Goal: Task Accomplishment & Management: Complete application form

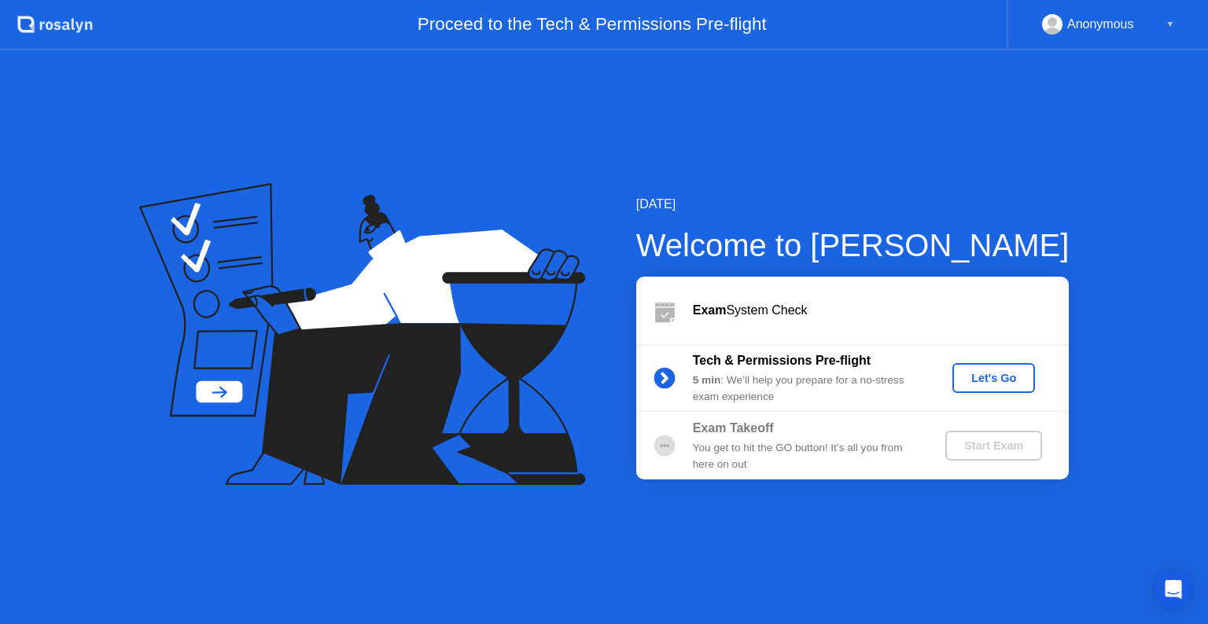
click at [976, 382] on div "Let's Go" at bounding box center [994, 378] width 70 height 13
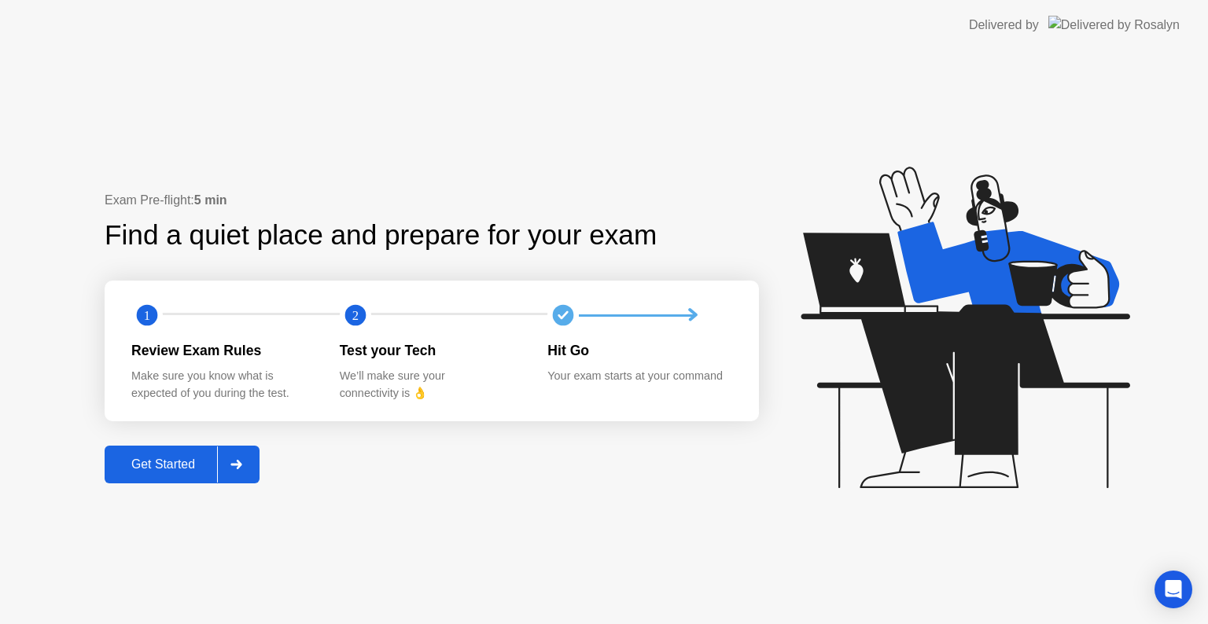
click at [178, 466] on div "Get Started" at bounding box center [163, 465] width 108 height 14
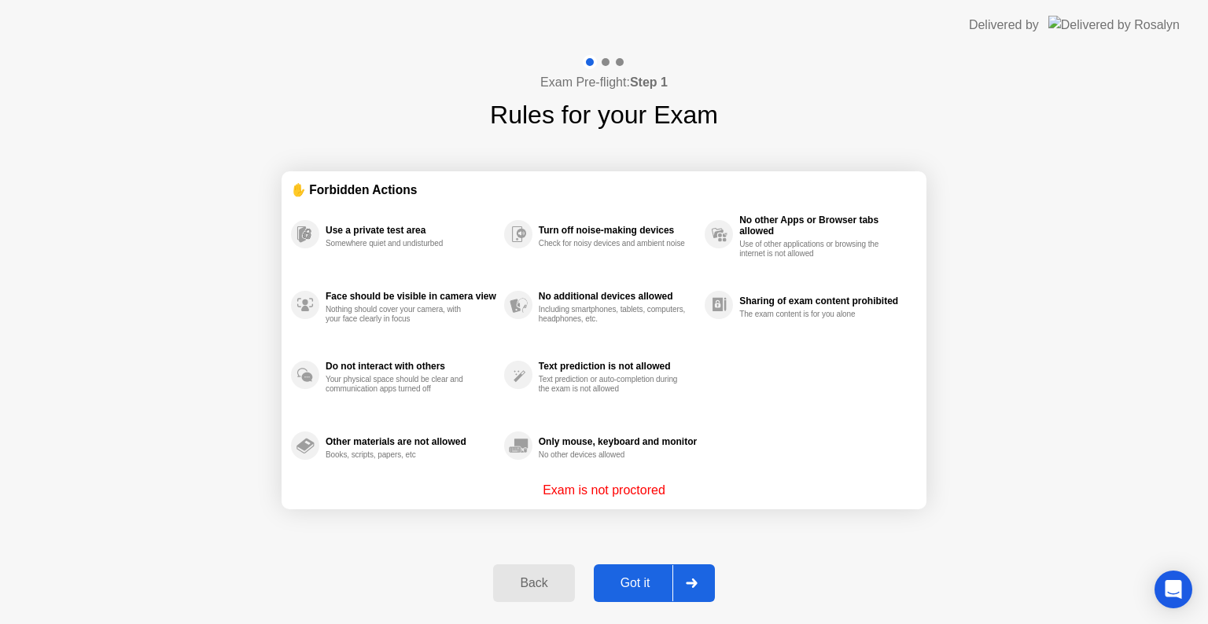
click at [648, 585] on div "Got it" at bounding box center [635, 583] width 74 height 14
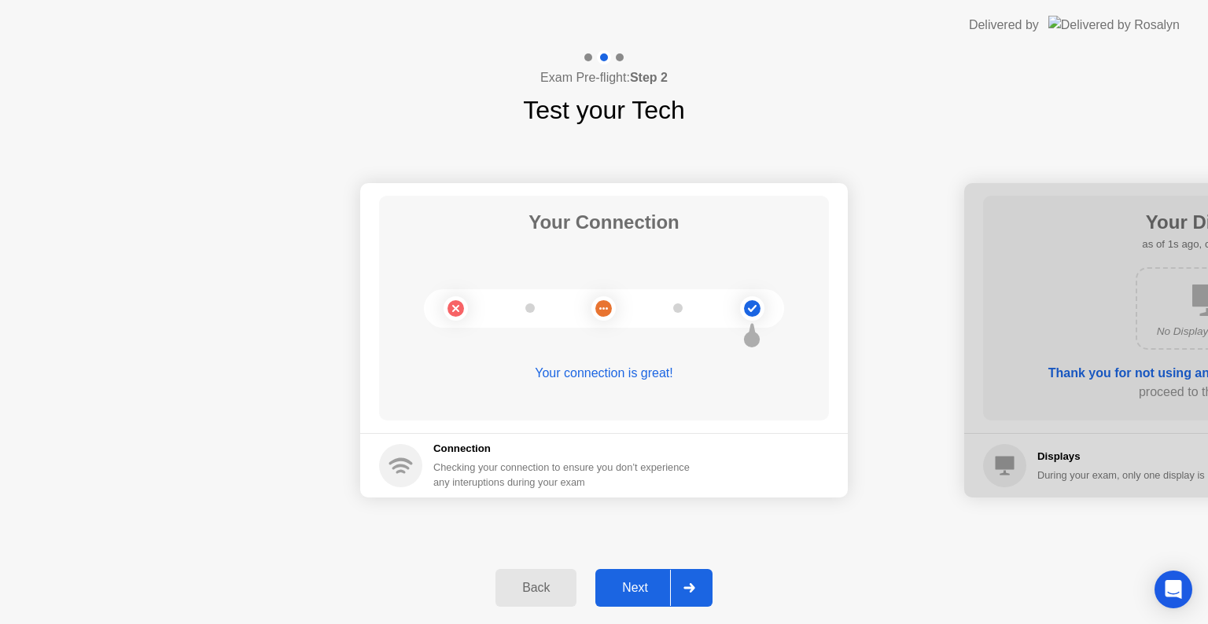
click at [641, 589] on div "Next" at bounding box center [635, 588] width 70 height 14
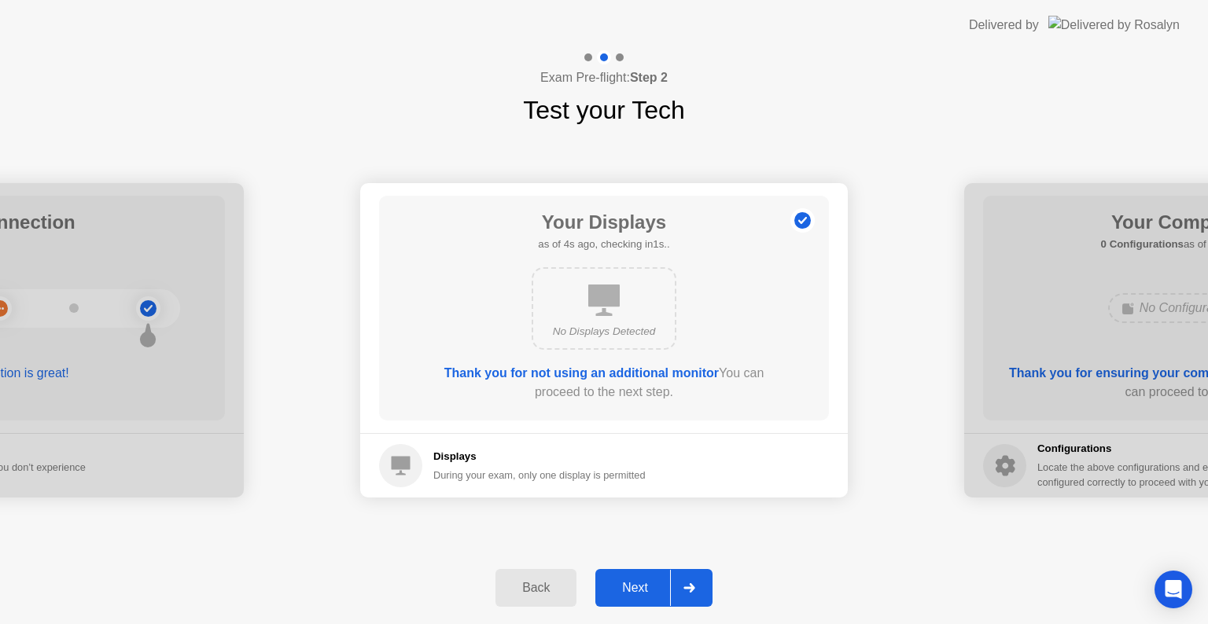
click at [642, 591] on div "Next" at bounding box center [635, 588] width 70 height 14
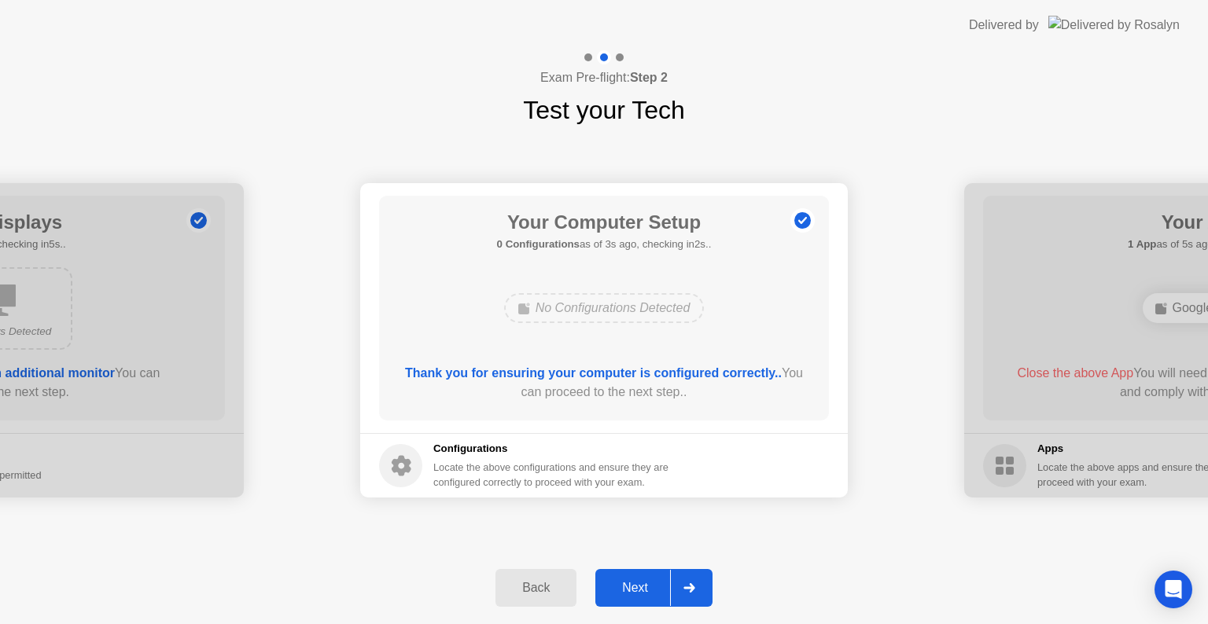
click at [631, 587] on div "Next" at bounding box center [635, 588] width 70 height 14
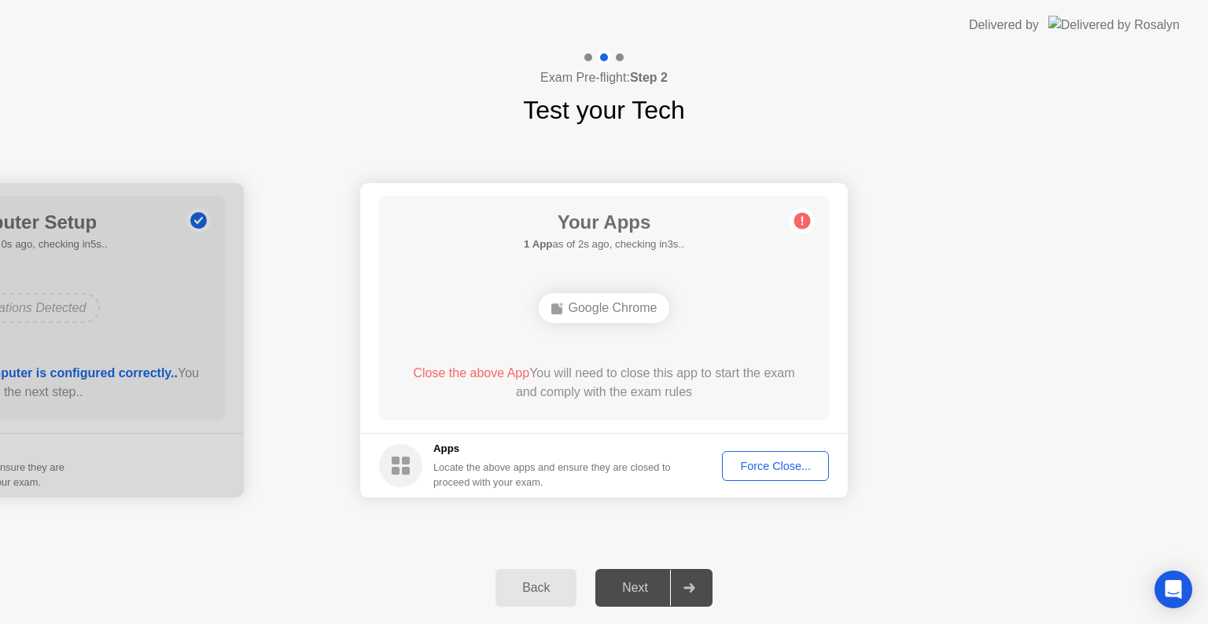
click at [762, 462] on div "Force Close..." at bounding box center [775, 466] width 96 height 13
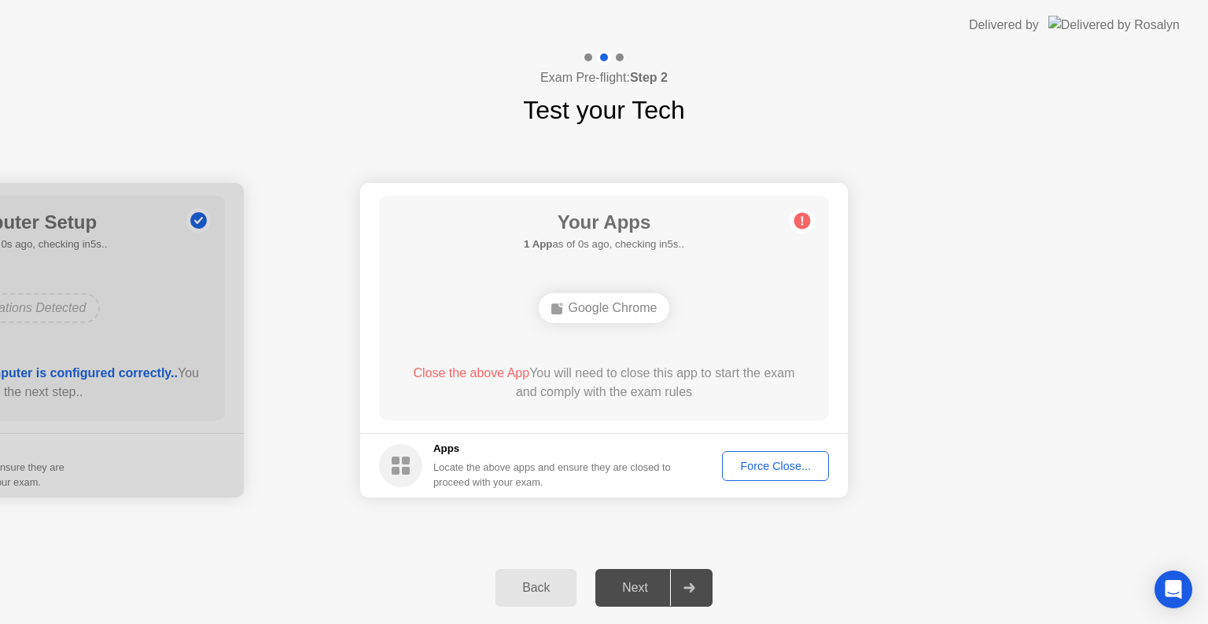
click at [547, 469] on div "Locate the above apps and ensure they are closed to proceed with your exam." at bounding box center [552, 475] width 238 height 30
click at [773, 463] on div "Force Close..." at bounding box center [775, 466] width 96 height 13
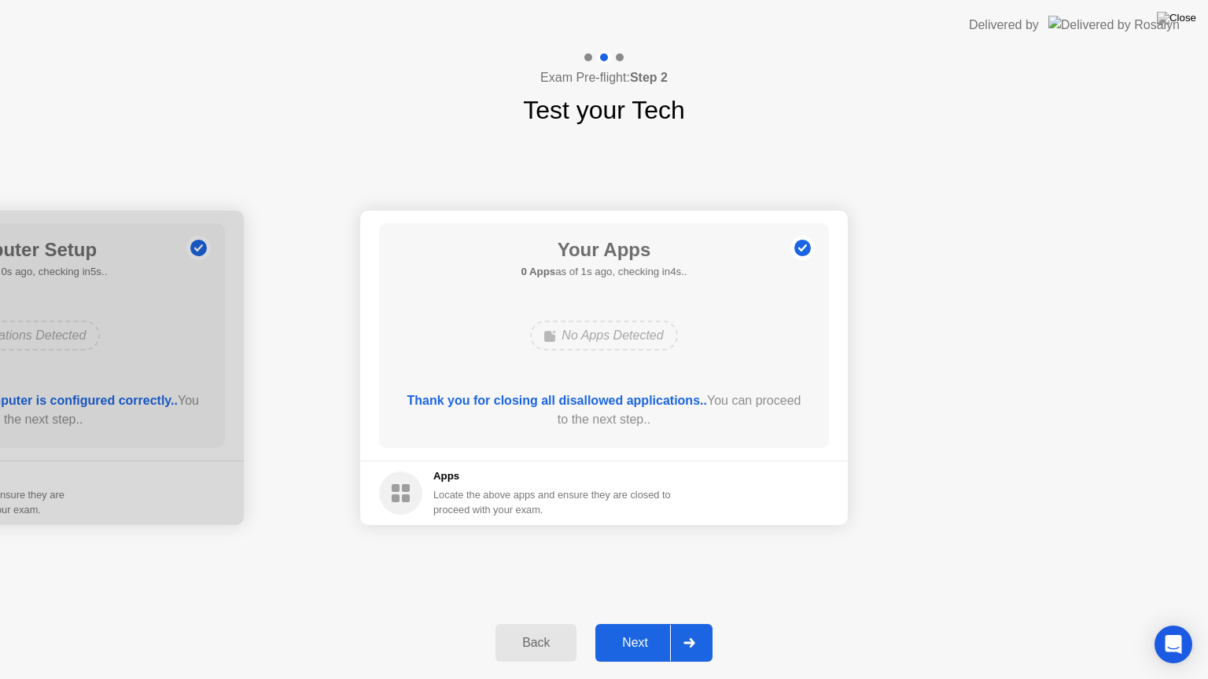
click at [651, 624] on button "Next" at bounding box center [653, 643] width 117 height 38
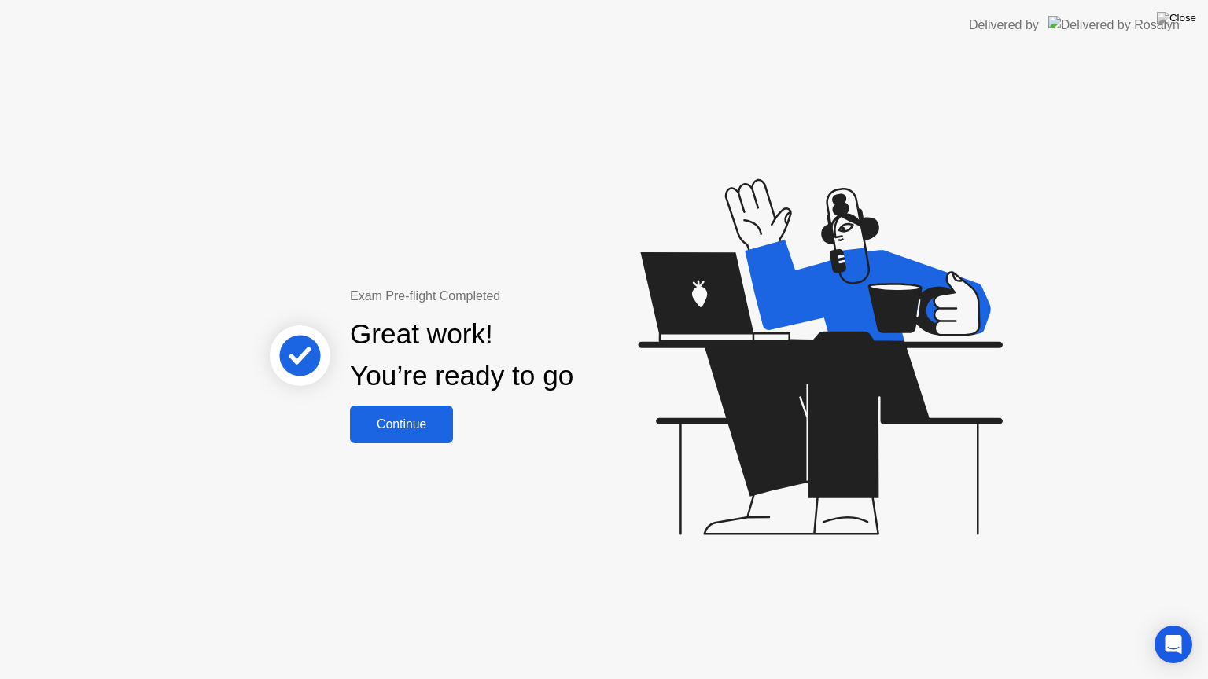
click at [429, 440] on button "Continue" at bounding box center [401, 425] width 103 height 38
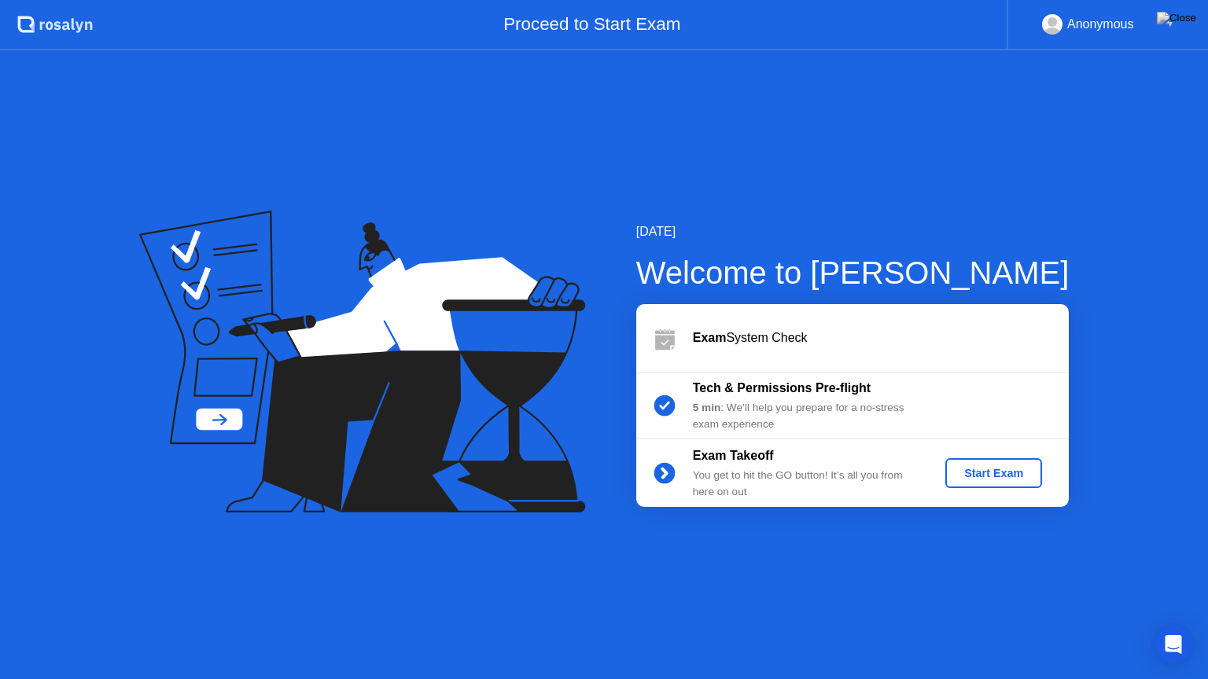
click at [988, 478] on div "Start Exam" at bounding box center [993, 473] width 84 height 13
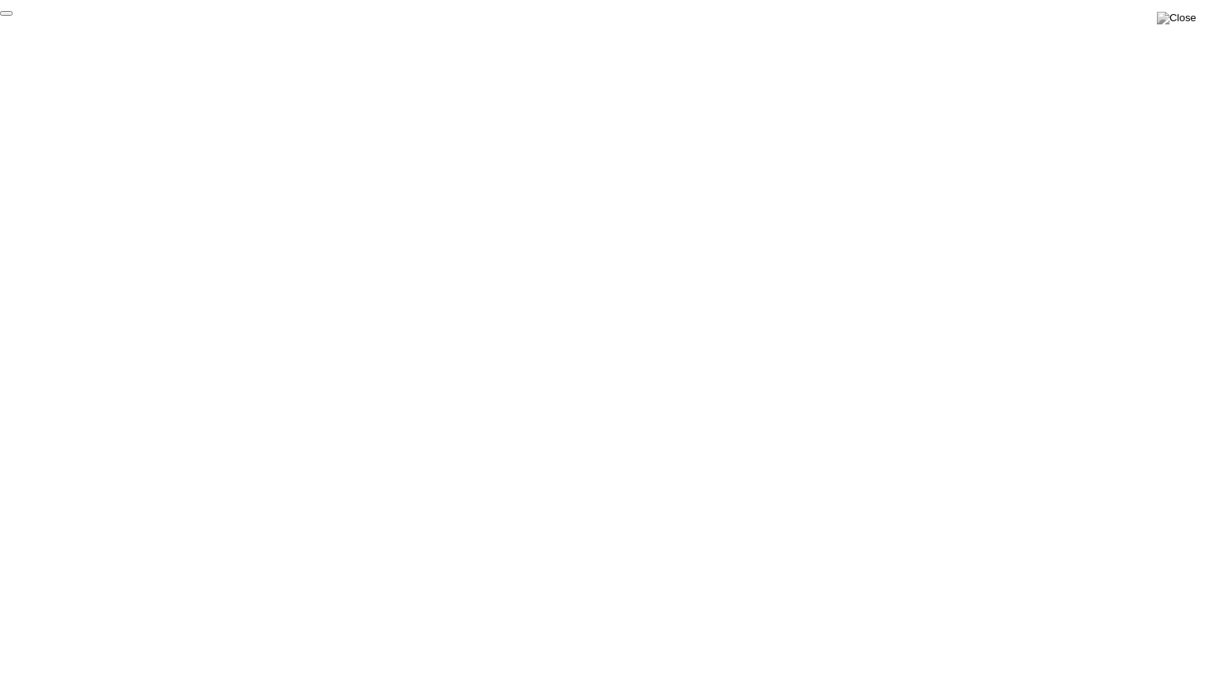
click at [13, 16] on button "End Proctoring Session" at bounding box center [6, 13] width 13 height 5
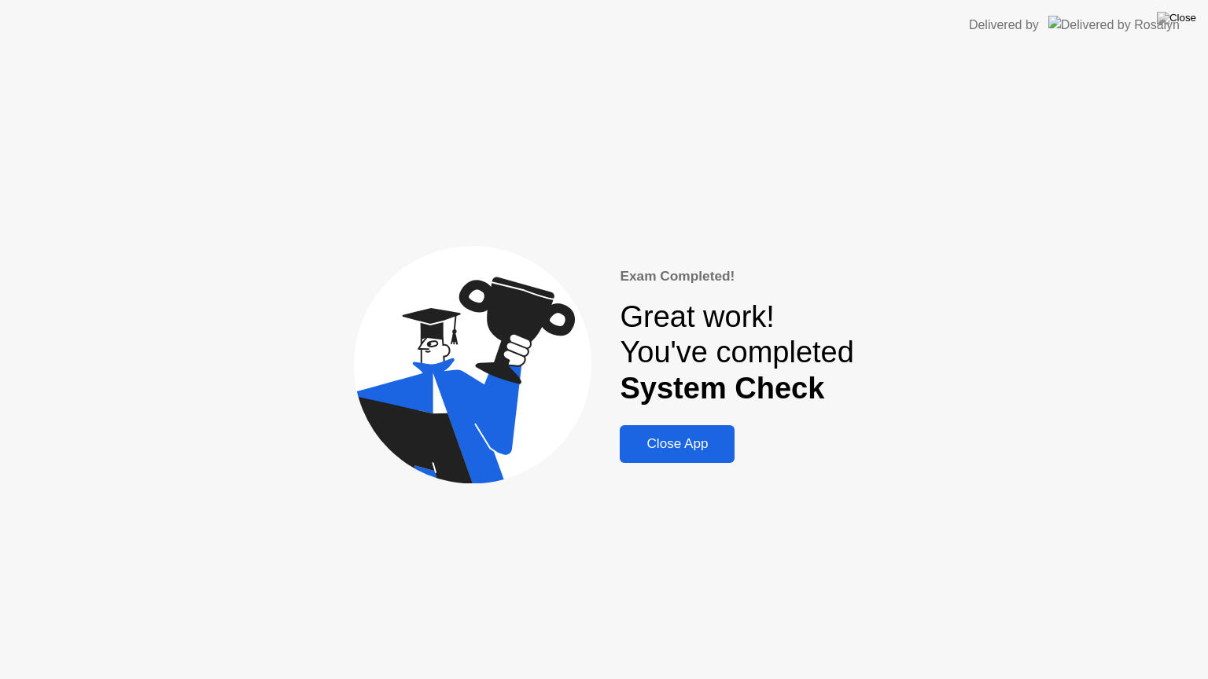
click at [708, 456] on button "Close App" at bounding box center [677, 444] width 115 height 38
